Goal: Task Accomplishment & Management: Manage account settings

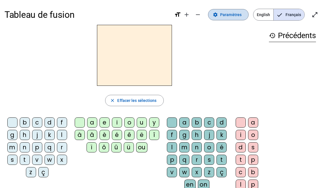
click at [237, 15] on span "Paramètres" at bounding box center [230, 14] width 21 height 7
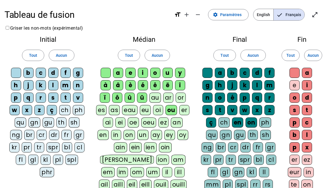
click at [157, 97] on div "au" at bounding box center [155, 98] width 12 height 10
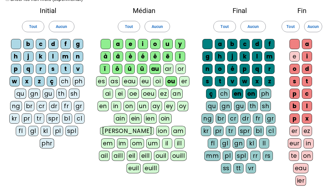
scroll to position [104, 0]
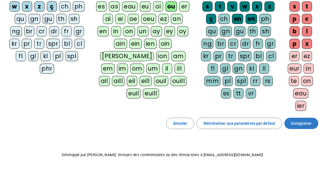
click at [303, 124] on span "Enregistrer" at bounding box center [301, 123] width 20 height 7
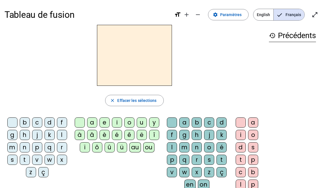
click at [24, 135] on div "h" at bounding box center [25, 135] width 10 height 10
click at [133, 149] on div "au" at bounding box center [135, 147] width 12 height 10
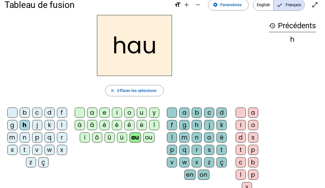
scroll to position [11, 0]
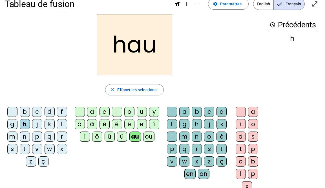
click at [220, 148] on div "t" at bounding box center [222, 149] width 10 height 10
